Goal: Information Seeking & Learning: Find contact information

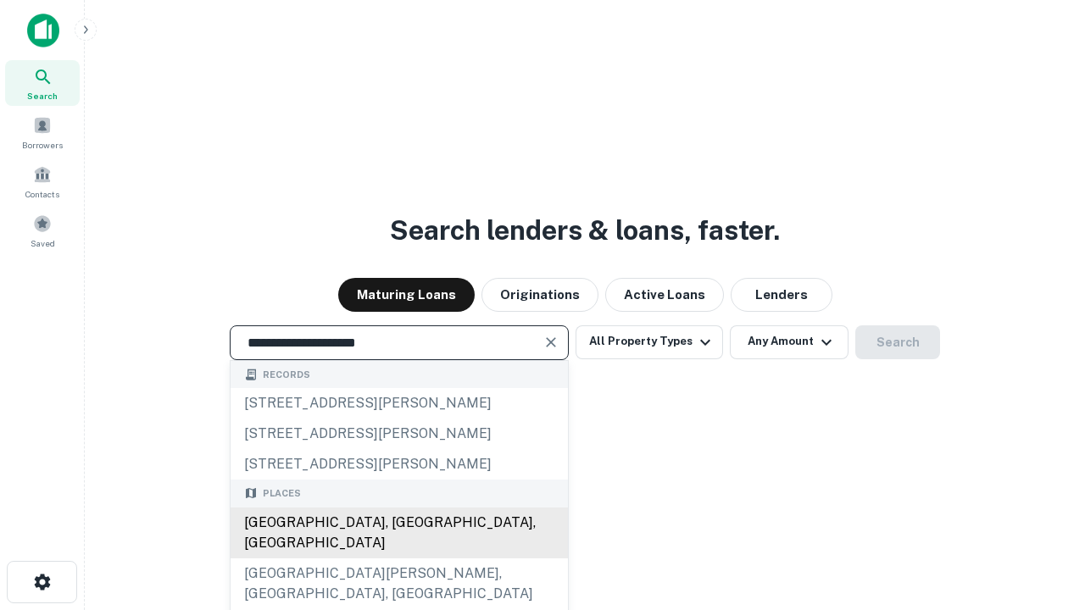
click at [398, 559] on div "[GEOGRAPHIC_DATA], [GEOGRAPHIC_DATA], [GEOGRAPHIC_DATA]" at bounding box center [399, 533] width 337 height 51
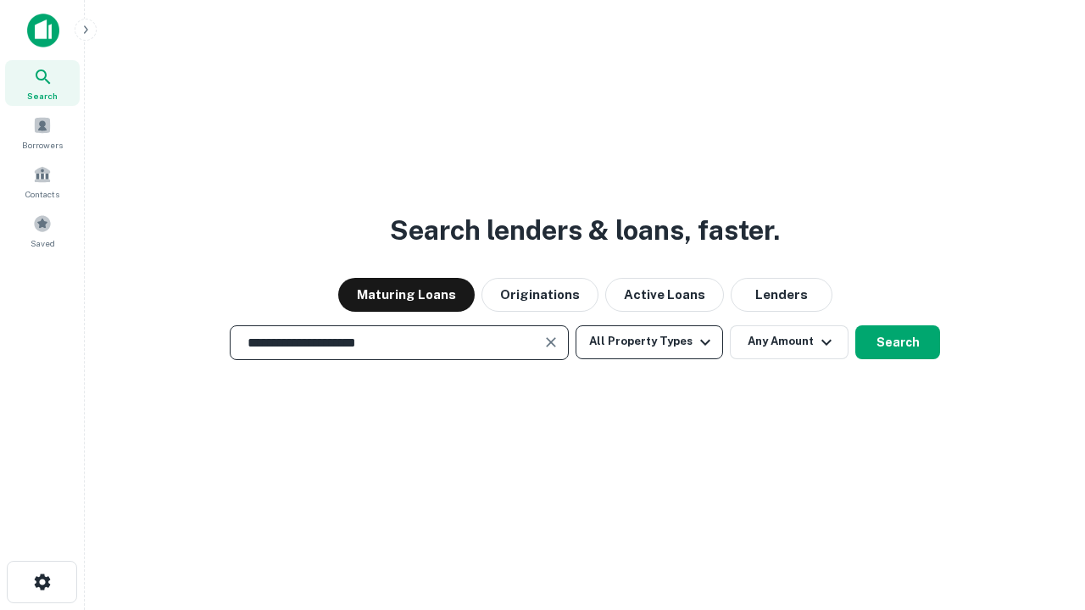
type input "**********"
click at [649, 342] on button "All Property Types" at bounding box center [650, 343] width 148 height 34
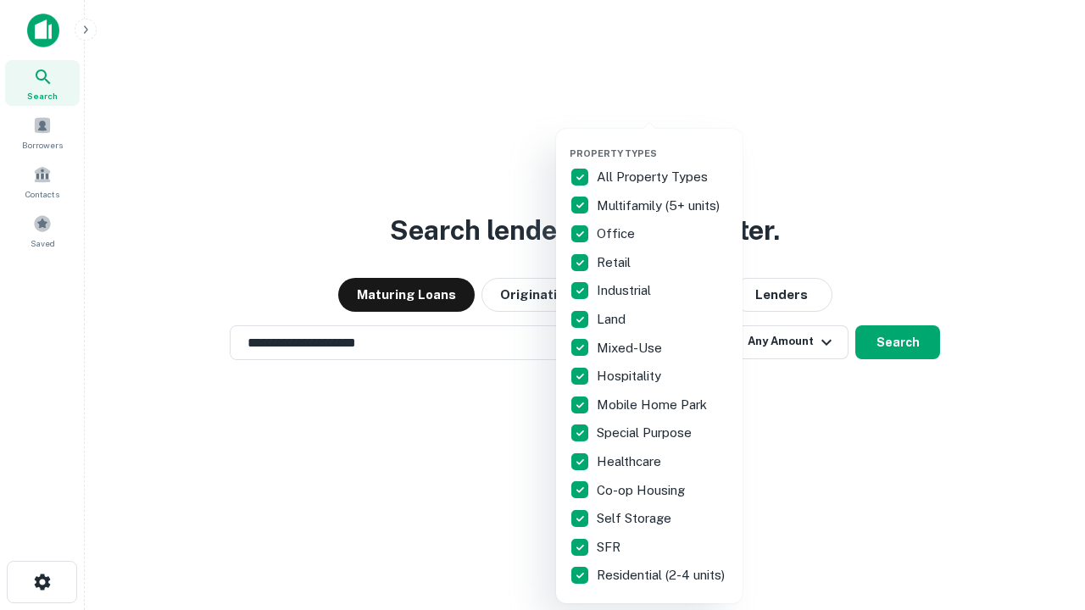
click at [663, 142] on button "button" at bounding box center [663, 142] width 186 height 1
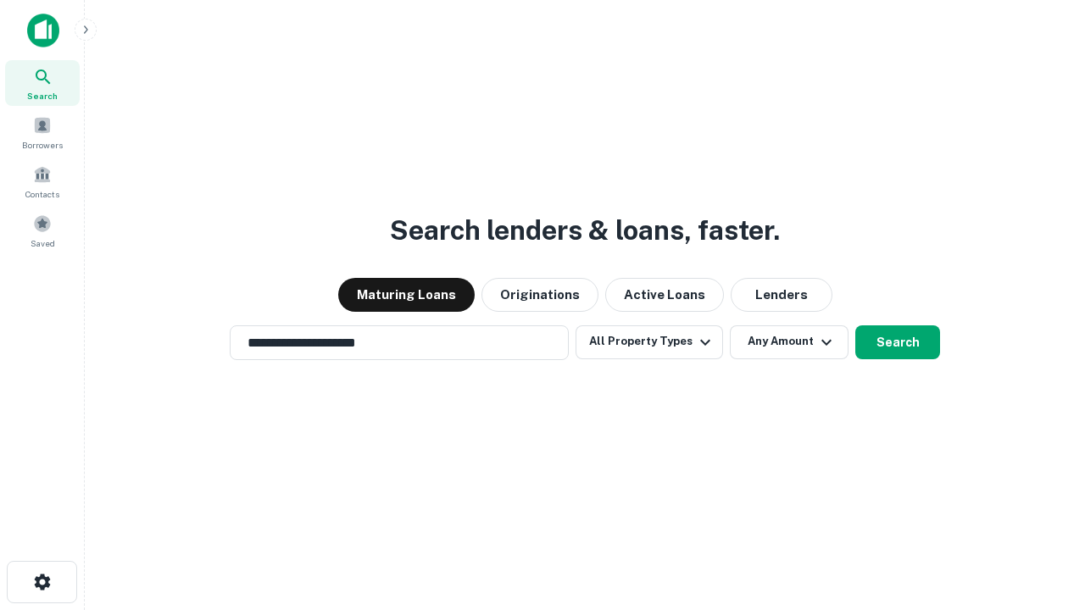
scroll to position [10, 204]
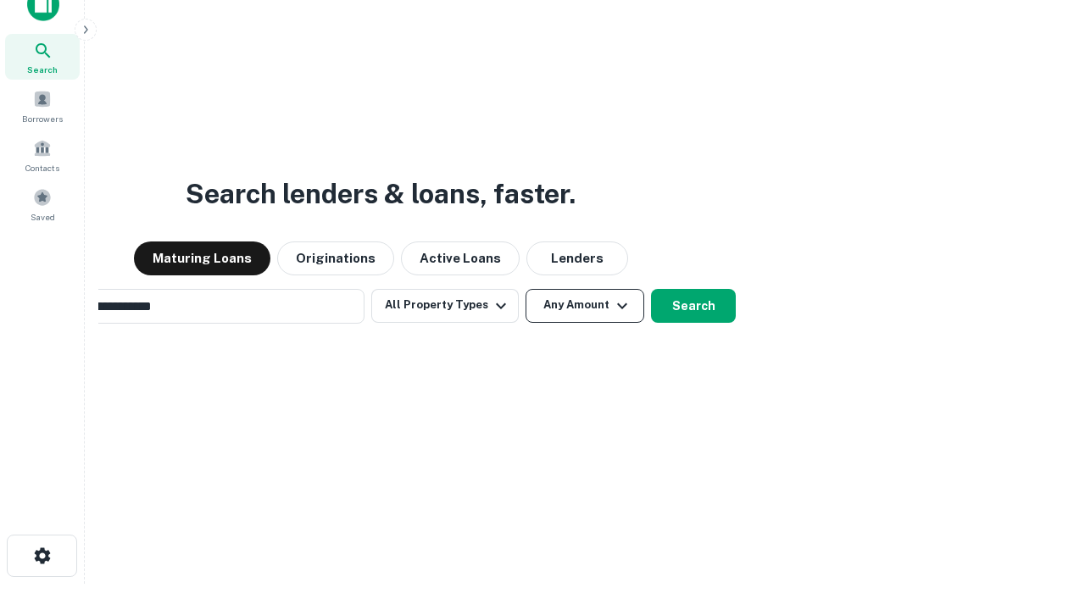
click at [526, 289] on button "Any Amount" at bounding box center [585, 306] width 119 height 34
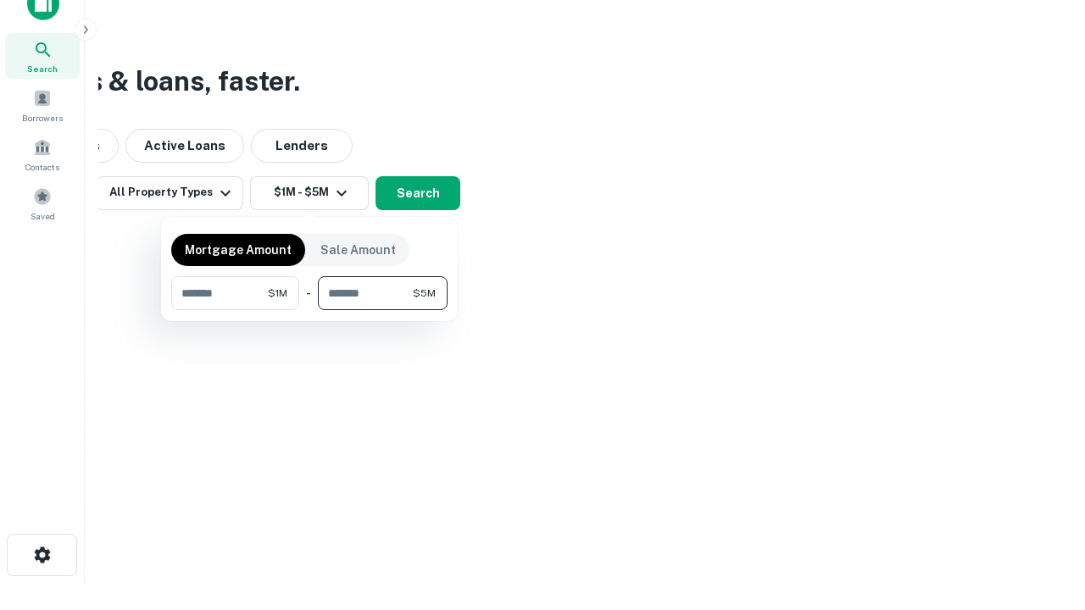
type input "*******"
click at [309, 310] on button "button" at bounding box center [309, 310] width 276 height 1
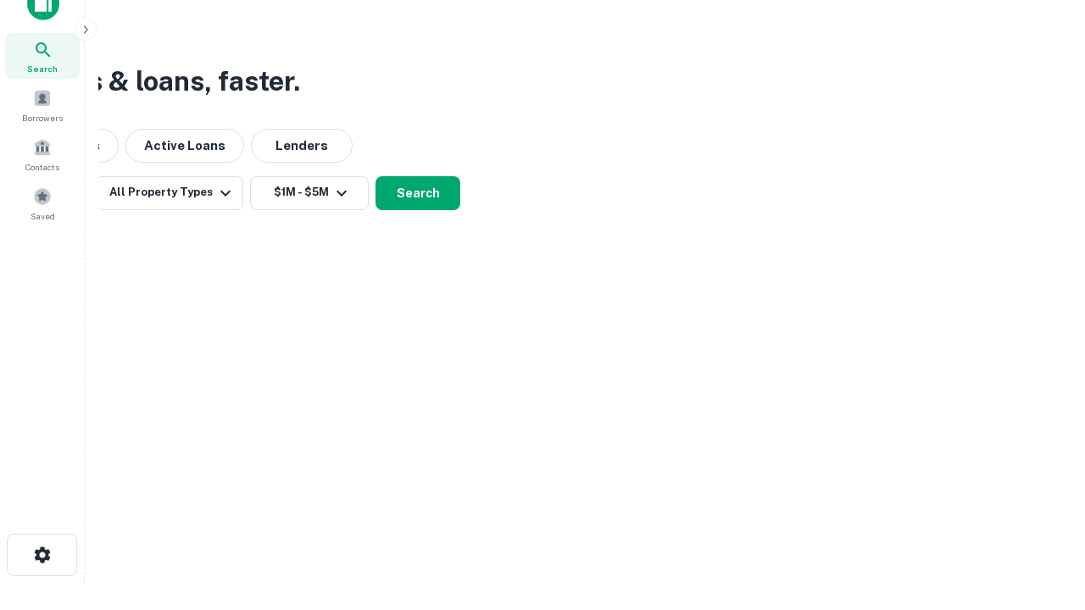
scroll to position [10, 313]
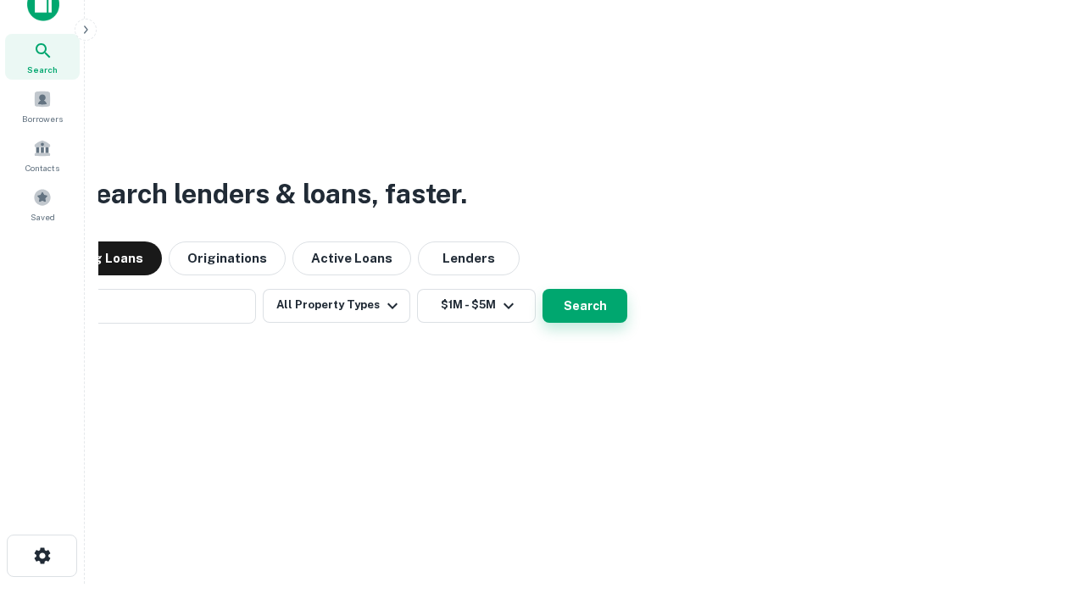
click at [543, 289] on button "Search" at bounding box center [585, 306] width 85 height 34
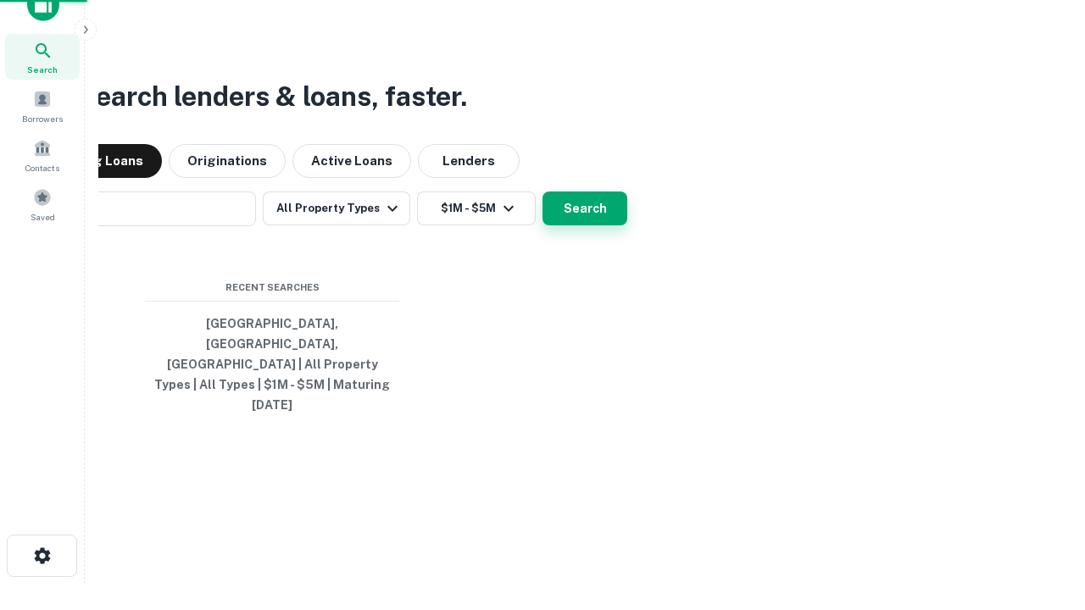
scroll to position [45, 480]
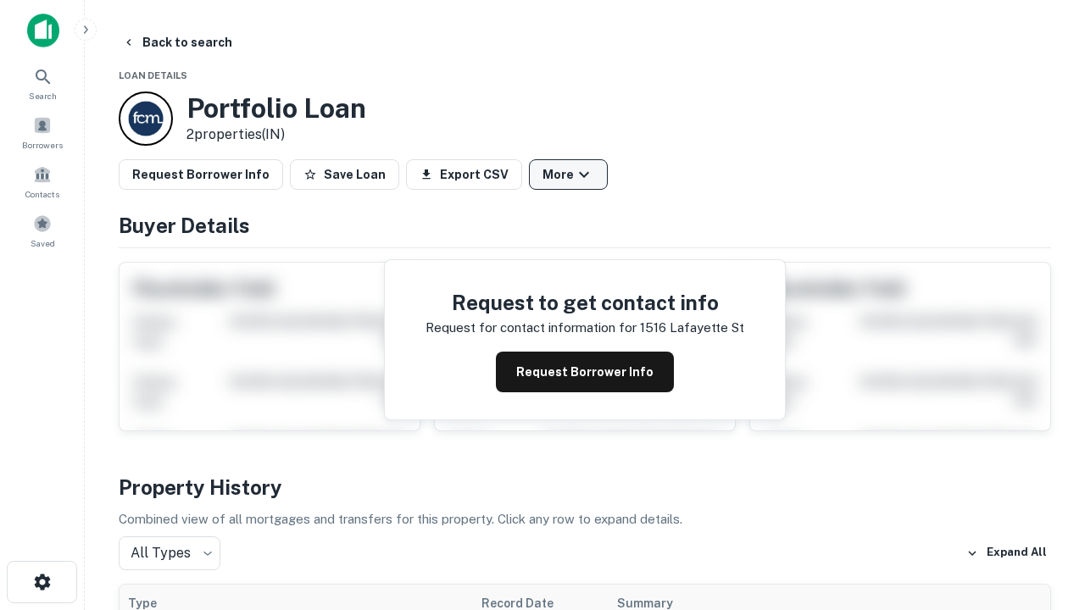
click at [568, 175] on button "More" at bounding box center [568, 174] width 79 height 31
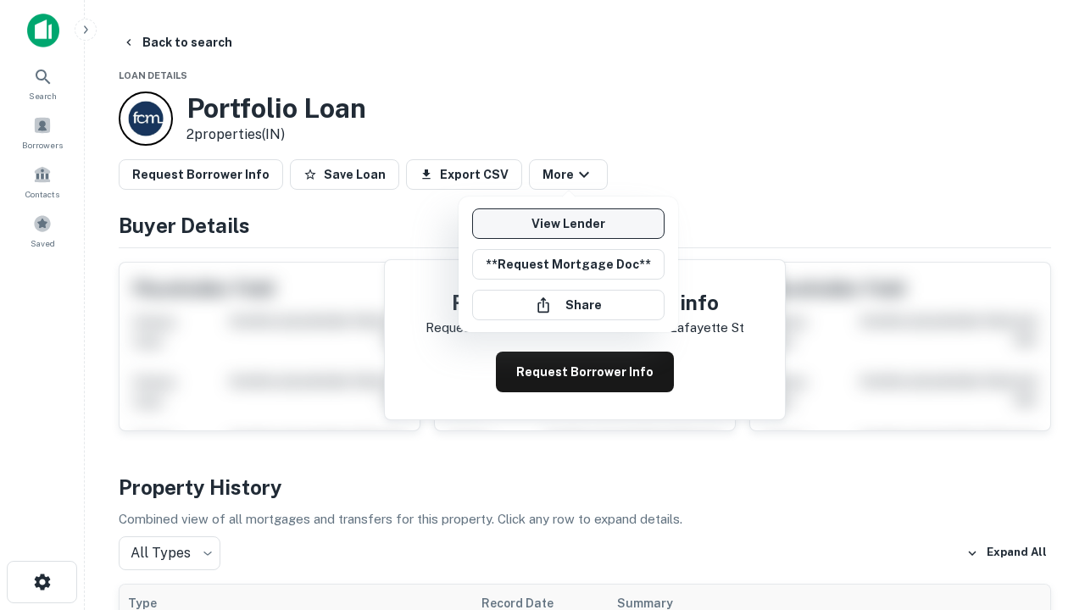
click at [568, 224] on link "View Lender" at bounding box center [568, 224] width 192 height 31
